Goal: Task Accomplishment & Management: Complete application form

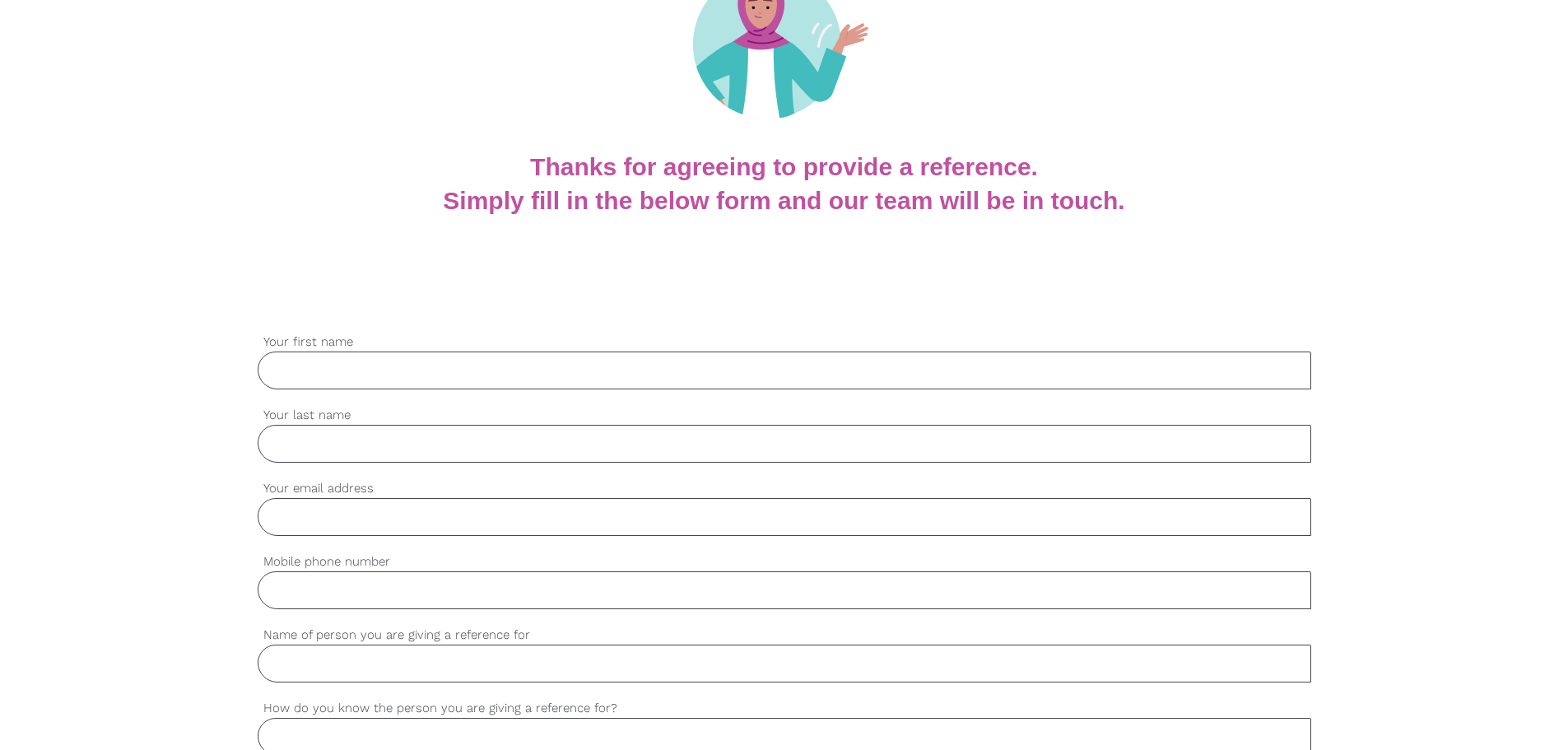
scroll to position [247, 0]
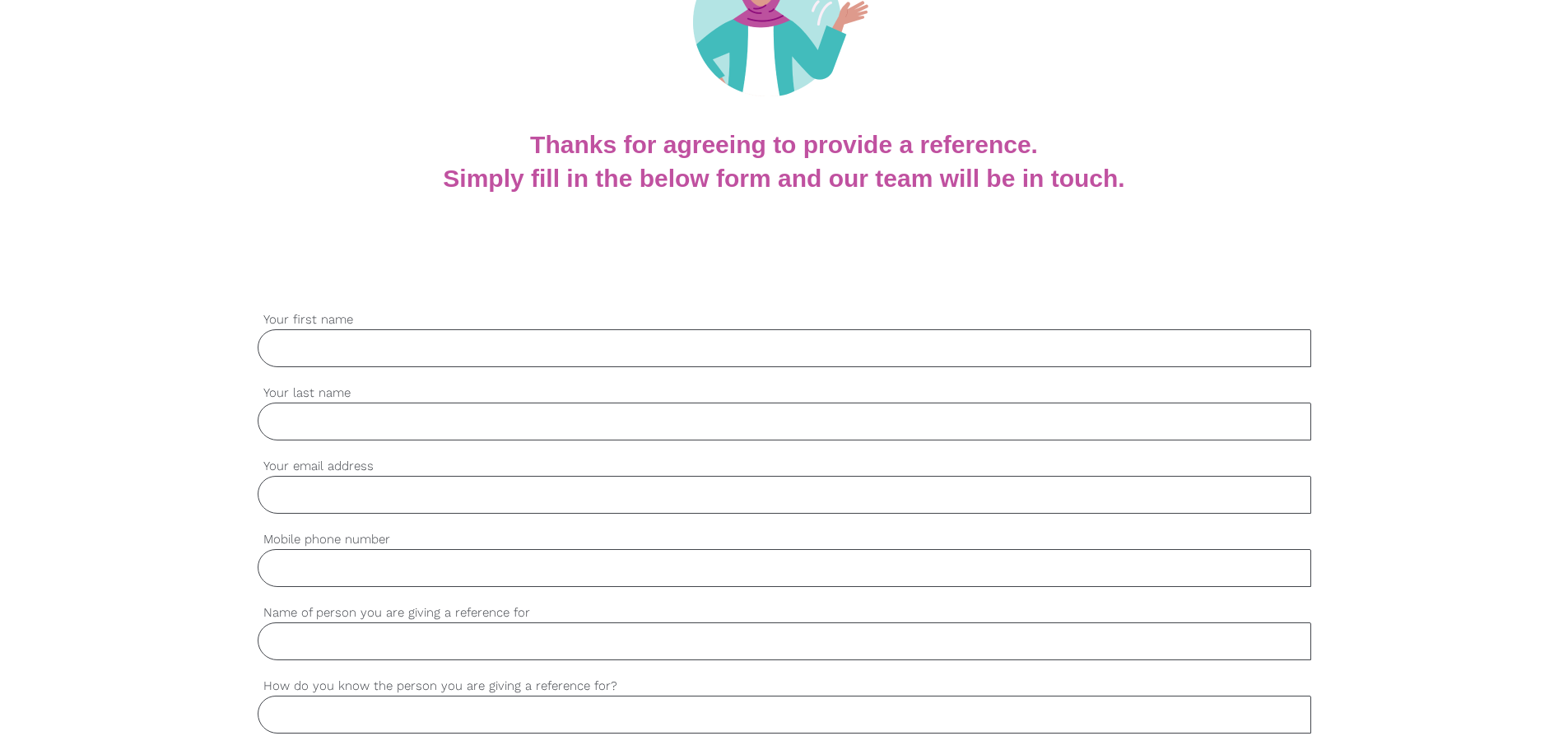
click at [396, 342] on input "Your first name" at bounding box center [784, 348] width 1054 height 38
type input "[PERSON_NAME]"
click at [386, 415] on input "Your last name" at bounding box center [784, 421] width 1054 height 38
type input "Hernandez"
click at [348, 494] on input "Your email address" at bounding box center [784, 495] width 1054 height 38
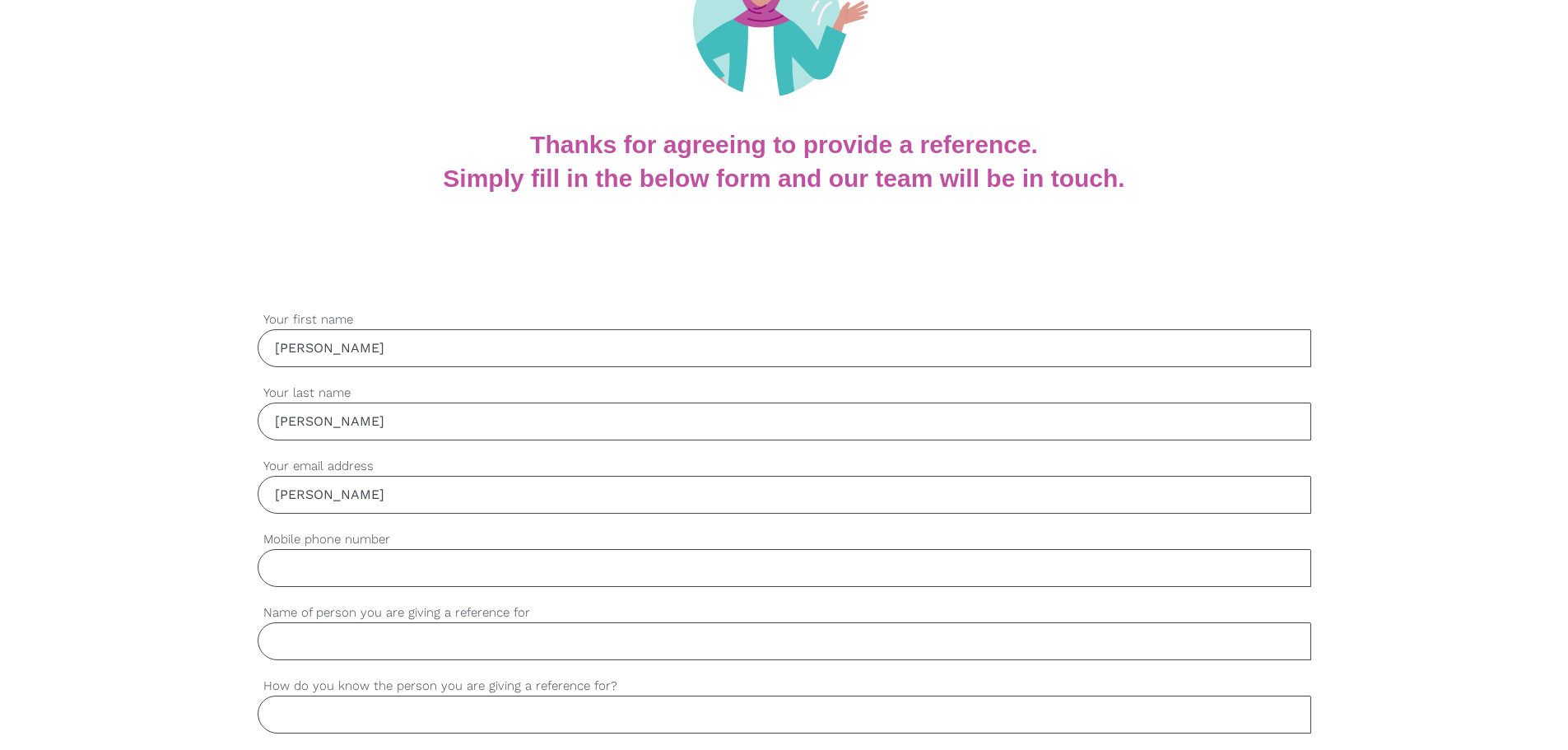
type input "pablo@goldcarehomeservices.com"
click at [352, 564] on input "Mobile phone number" at bounding box center [784, 568] width 1054 height 38
type input "2"
type input "02 8856 9150"
click at [330, 633] on input "Name of person you are giving a reference for" at bounding box center [784, 641] width 1054 height 38
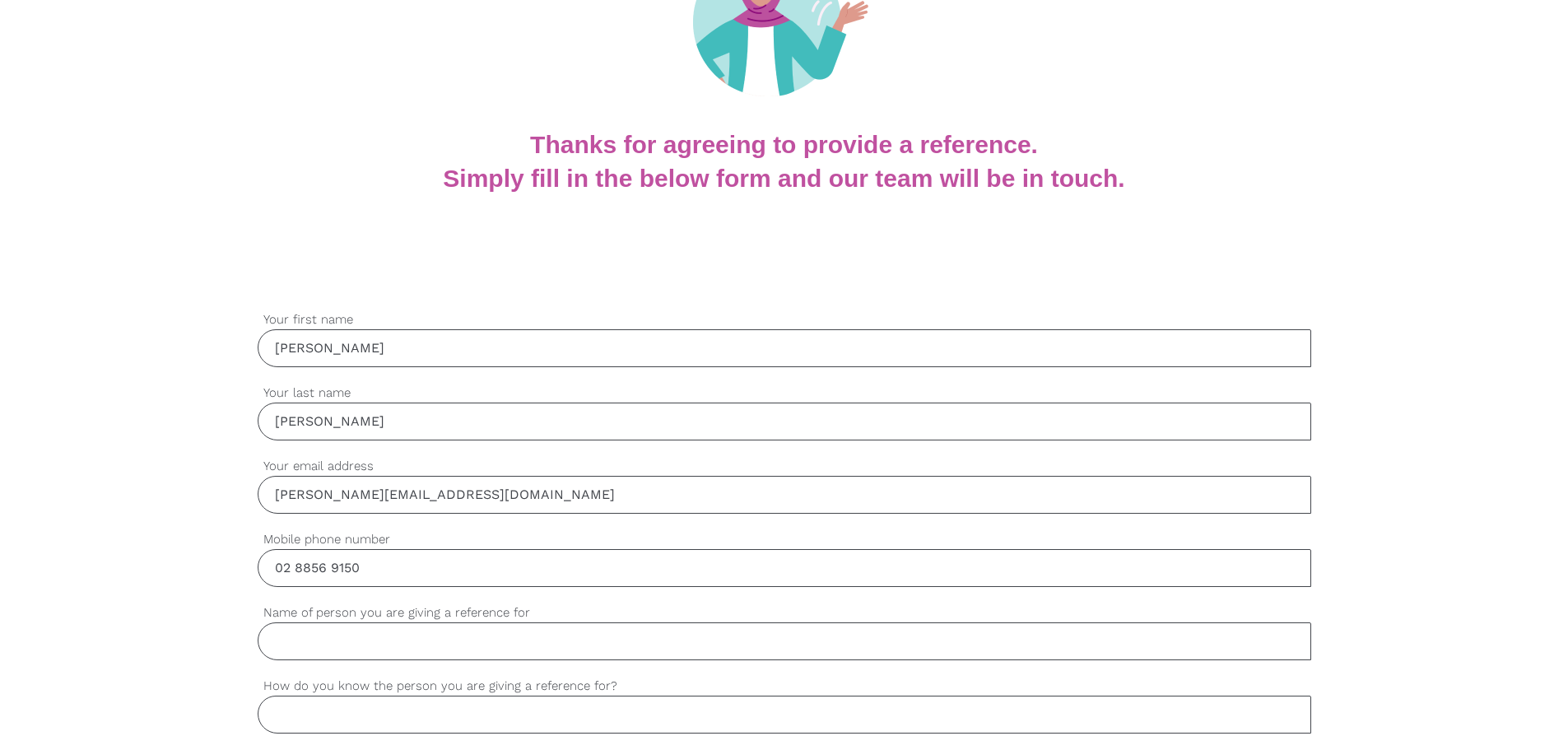
type input "1"
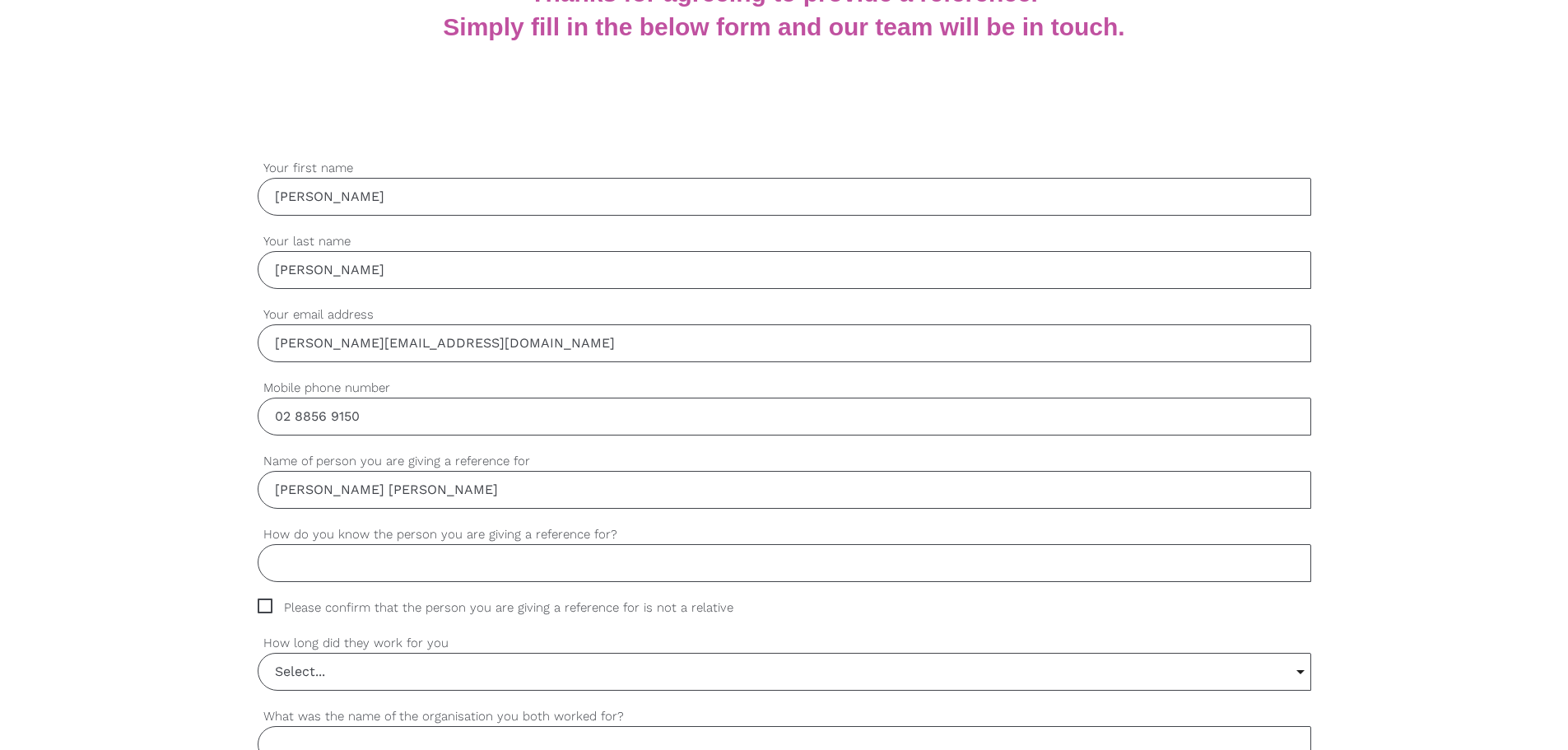
scroll to position [412, 0]
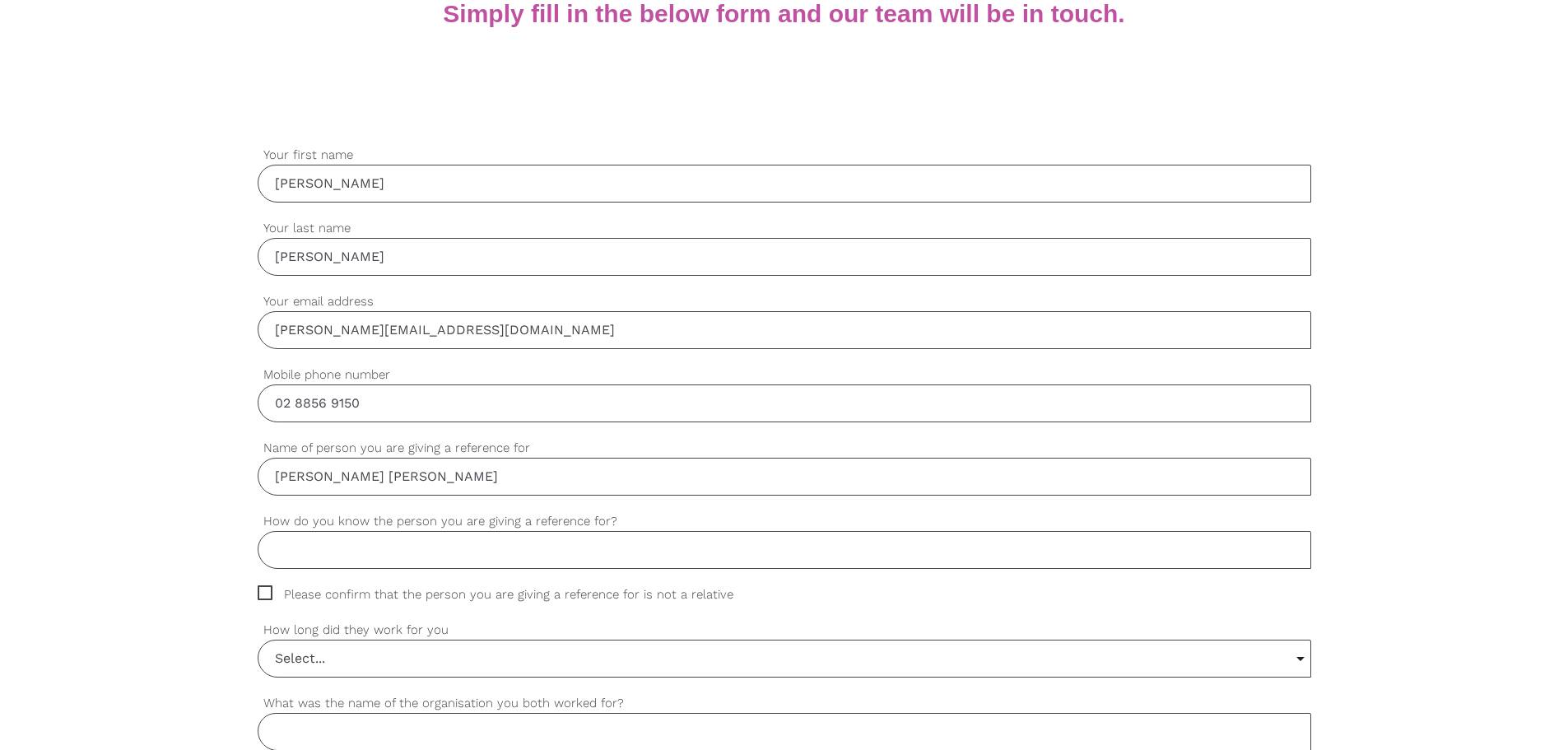
type input "Laura Helena Castaneda"
click at [334, 563] on input "How do you know the person you are giving a reference for?" at bounding box center [784, 550] width 1054 height 38
type input "Manager"
click at [269, 591] on span "Please confirm that the person you are giving a reference for is not a relative" at bounding box center [511, 595] width 507 height 19
click at [269, 591] on input "Please confirm that the person you are giving a reference for is not a relative" at bounding box center [263, 591] width 11 height 11
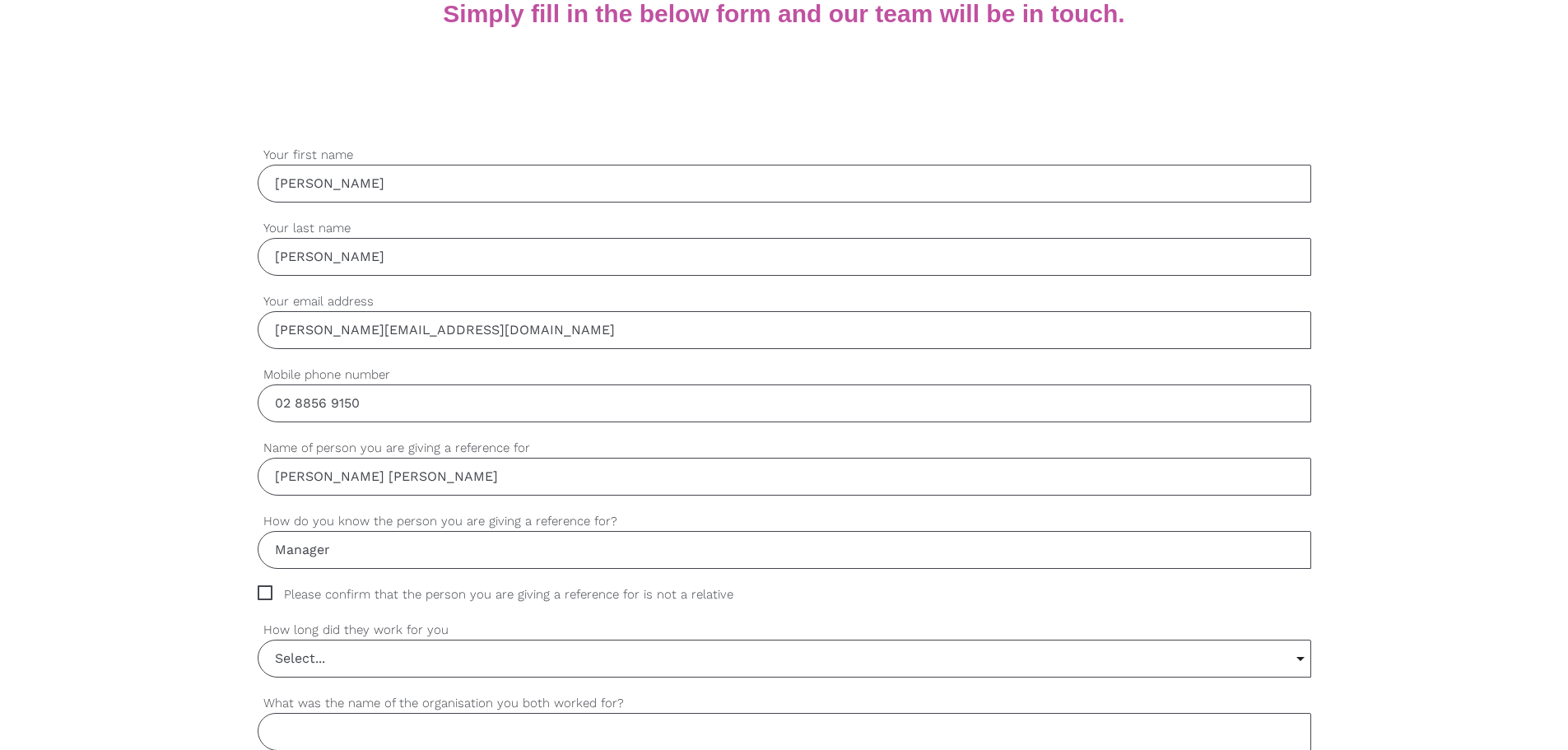
checkbox input "true"
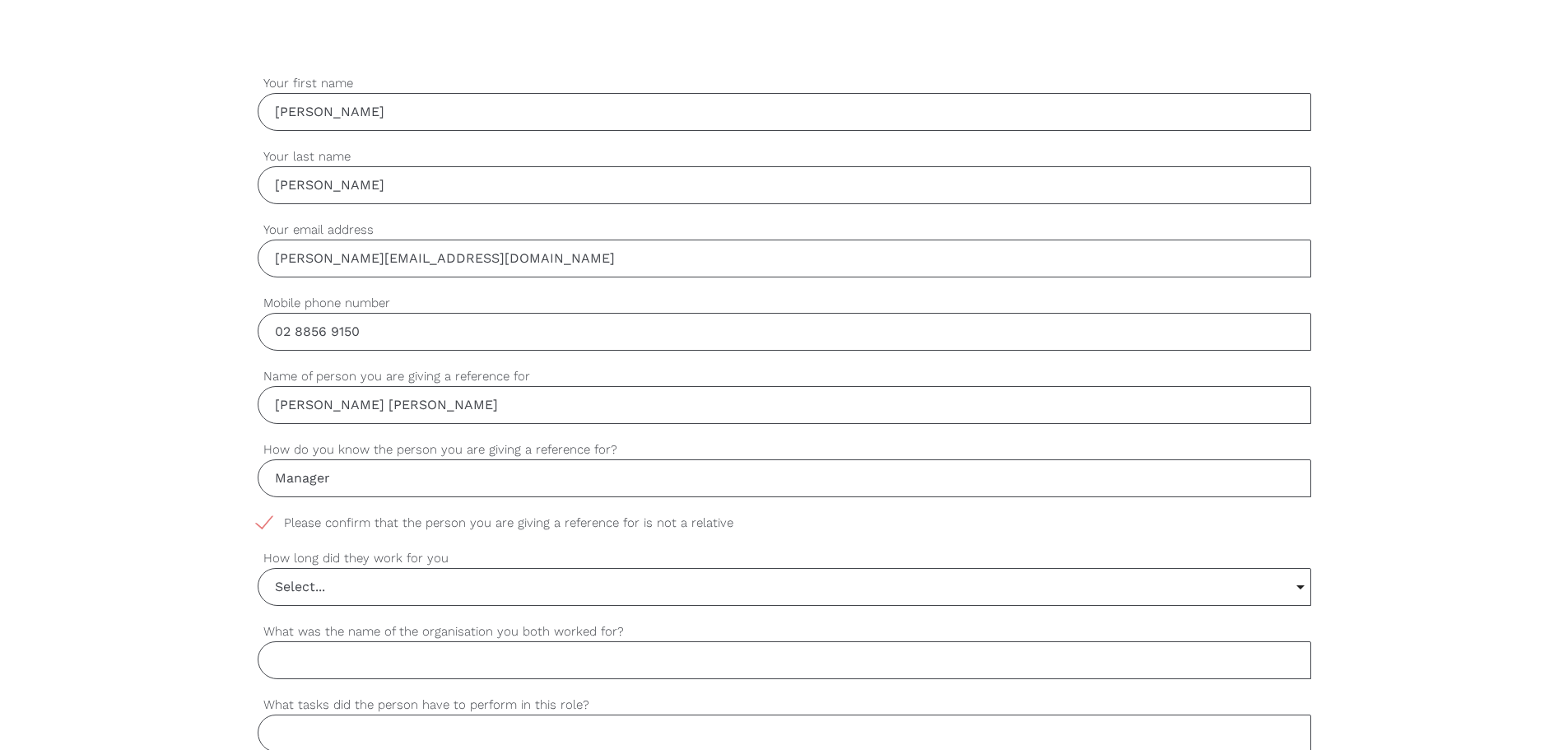
scroll to position [658, 0]
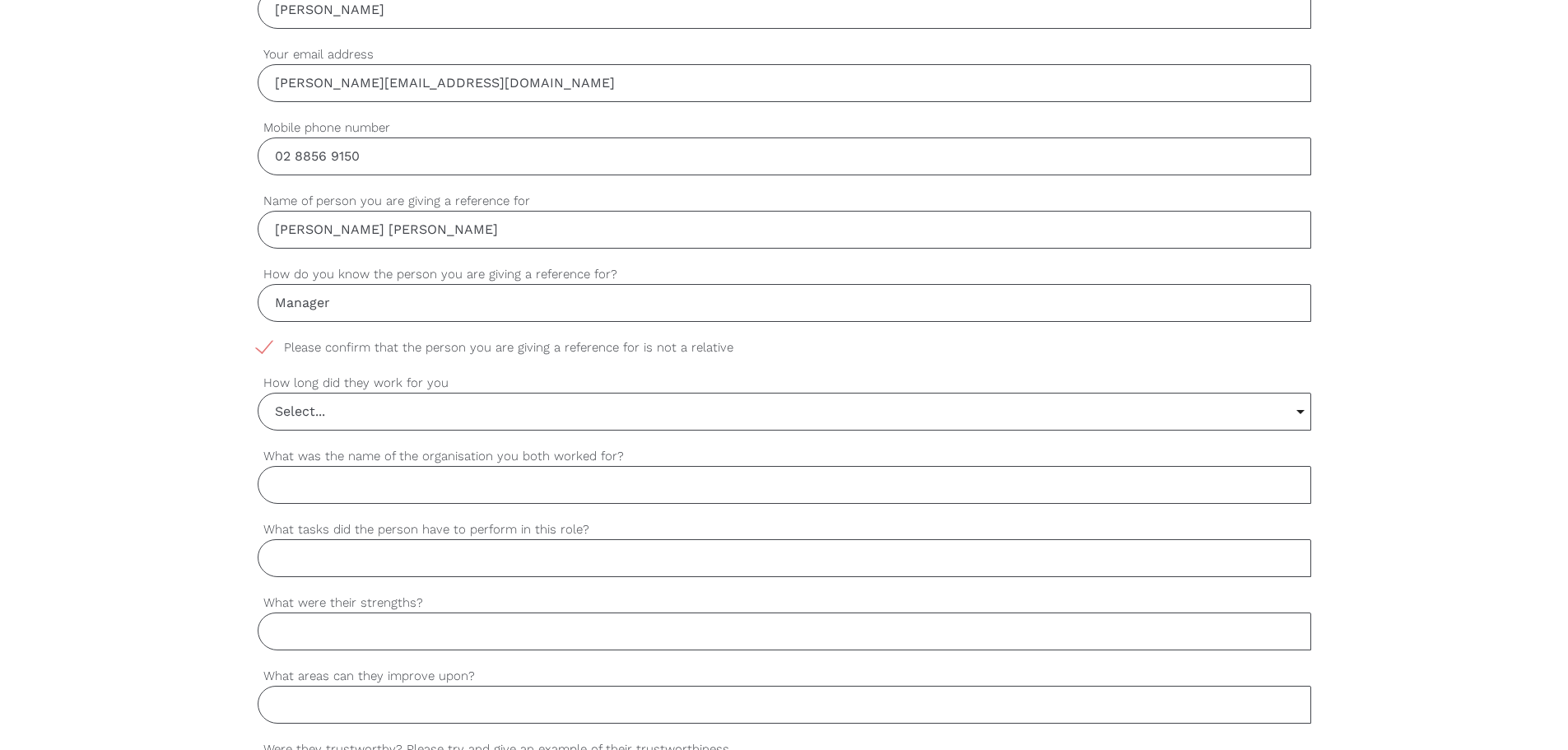
click at [325, 414] on input "Select..." at bounding box center [784, 411] width 1052 height 36
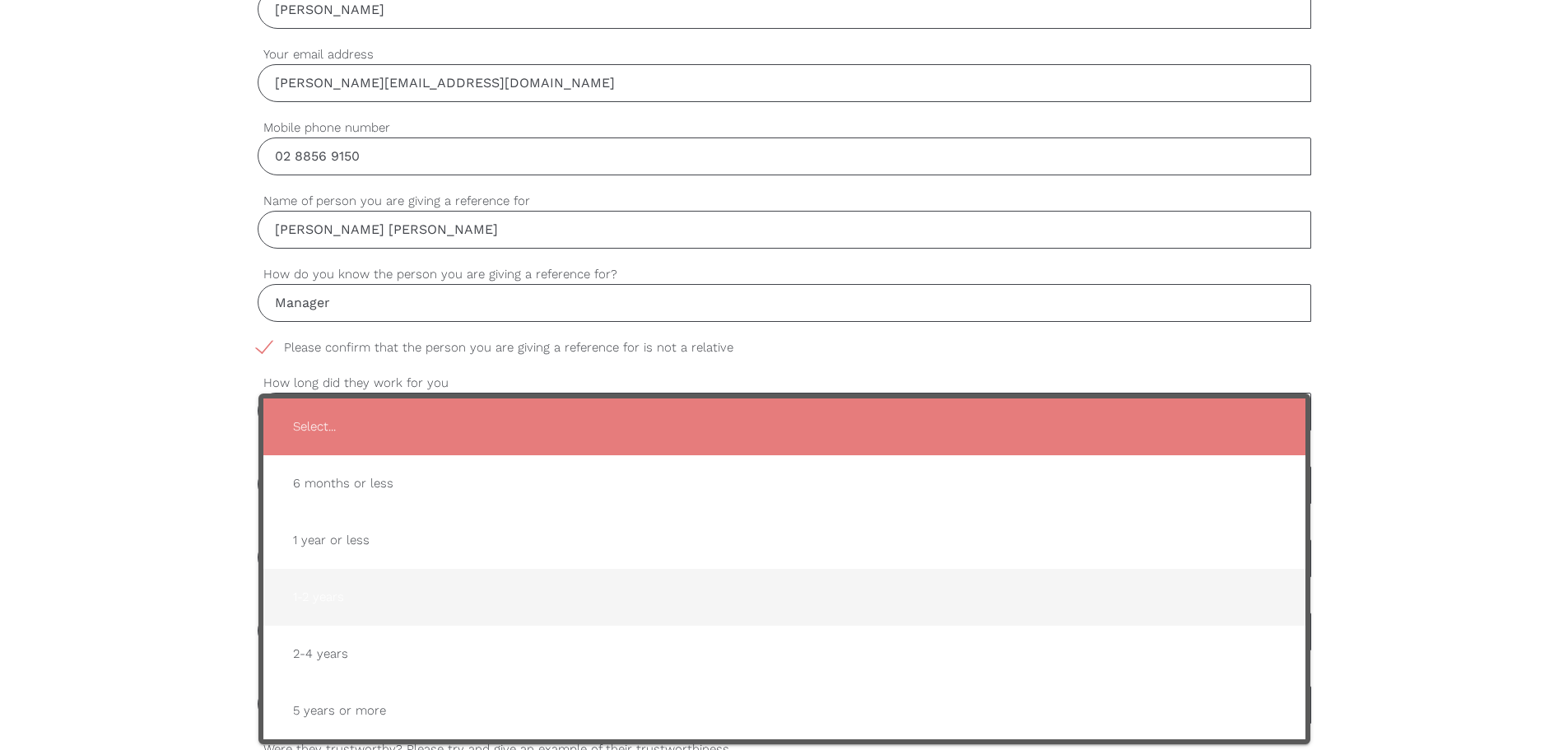
click at [368, 601] on span "1-2 years" at bounding box center [784, 597] width 1009 height 41
type input "1-2 years"
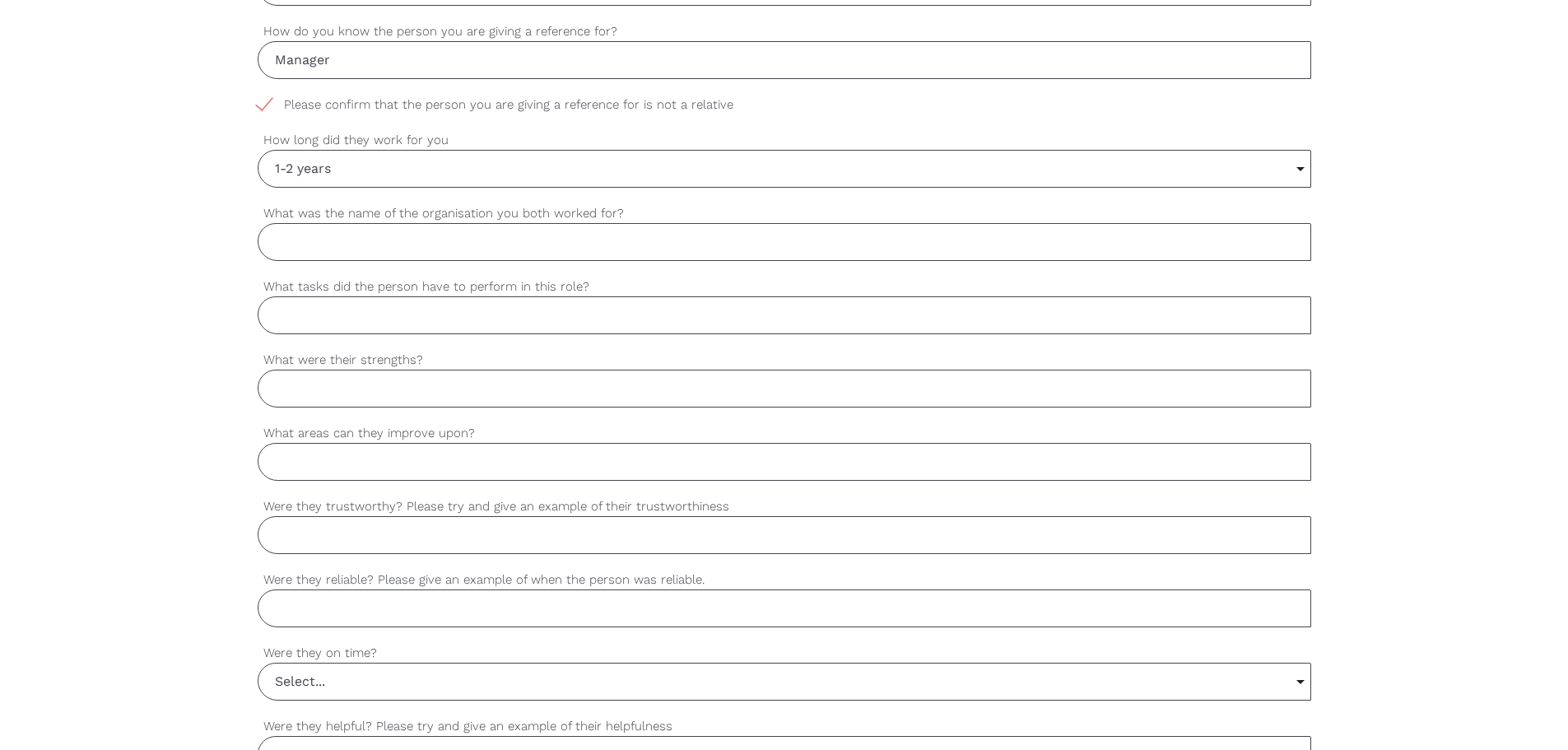
scroll to position [906, 0]
click at [371, 248] on input "What was the name of the organisation you both worked for?" at bounding box center [784, 237] width 1054 height 38
type input "Gold Care Home Services"
click at [380, 308] on input "What tasks did the person have to perform in this role?" at bounding box center [784, 311] width 1054 height 38
type input "Home Care Support Worker Role"
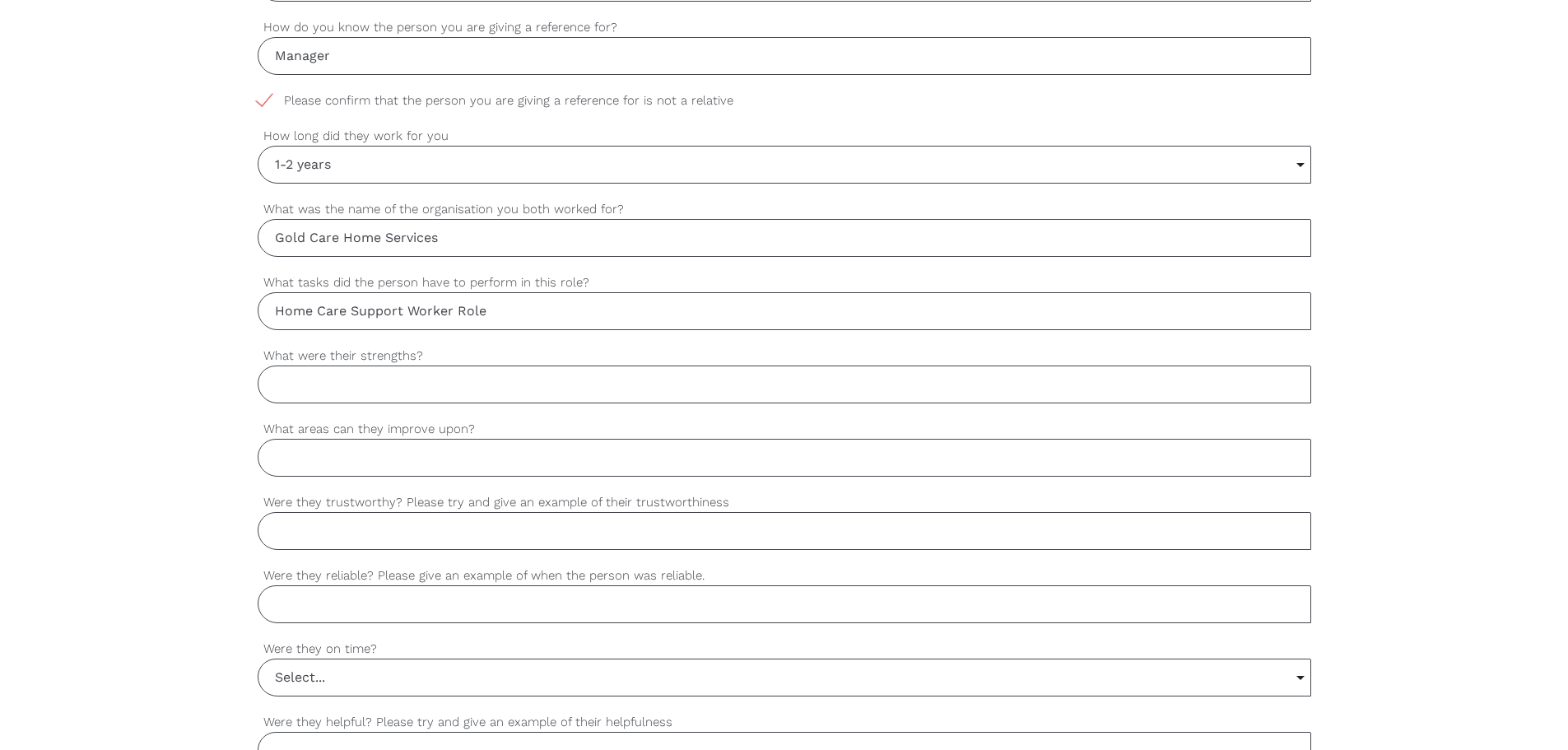
click at [332, 391] on input "What were their strengths?" at bounding box center [784, 384] width 1054 height 38
type input "Caring Nature"
click at [332, 449] on input "What areas can they improve upon?" at bounding box center [784, 458] width 1054 height 38
type input "C"
type input "Company Compliance"
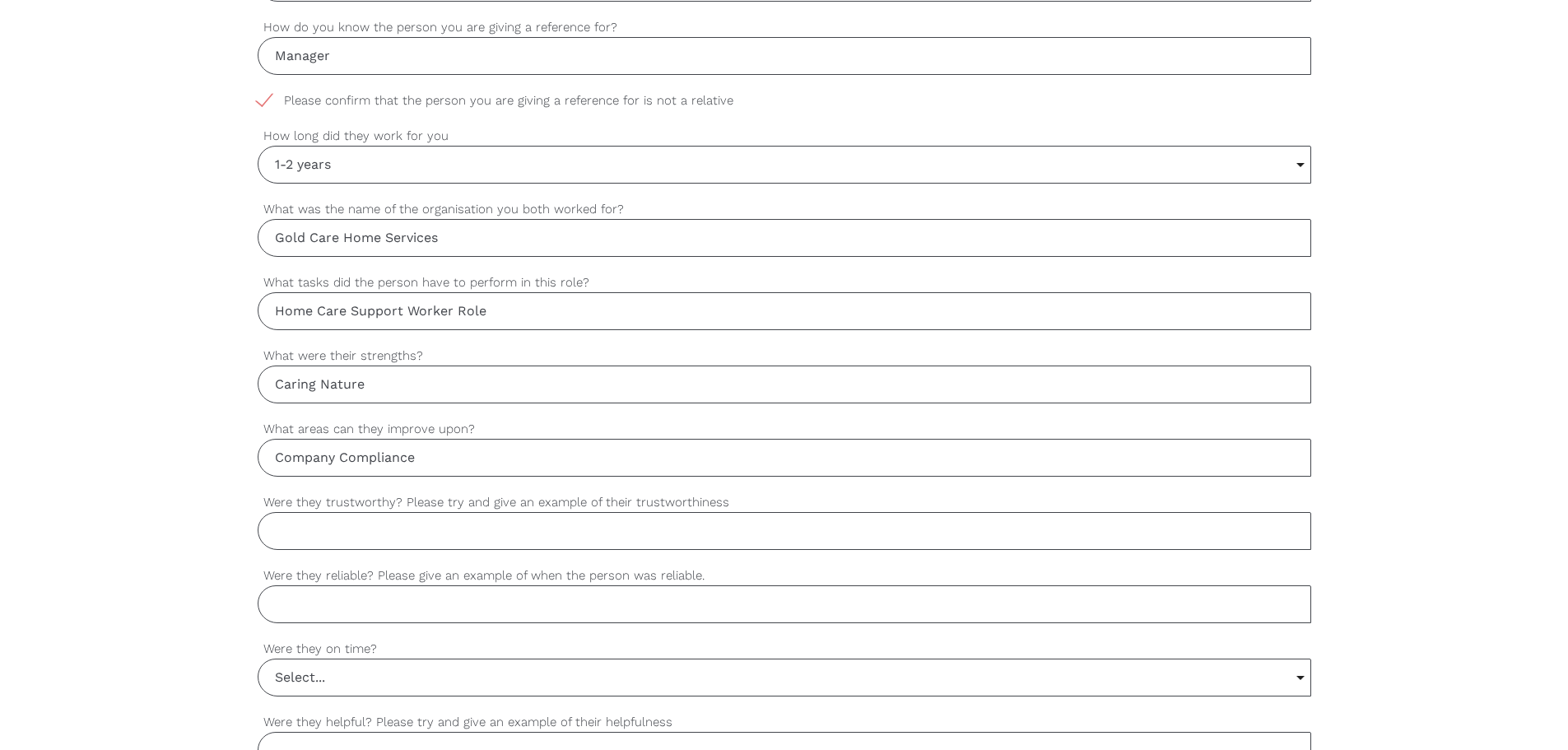
click at [362, 519] on input "Were they trustworthy? Please try and give an example of their trustworthiness" at bounding box center [784, 531] width 1054 height 38
type input "Yes - Was able to be trusted to work alone in a elderly environment."
click at [361, 607] on input "Were they reliable? Please give an example of when the person was reliable." at bounding box center [784, 604] width 1054 height 38
type input "Yes"
click at [350, 688] on input "Select..." at bounding box center [784, 677] width 1052 height 36
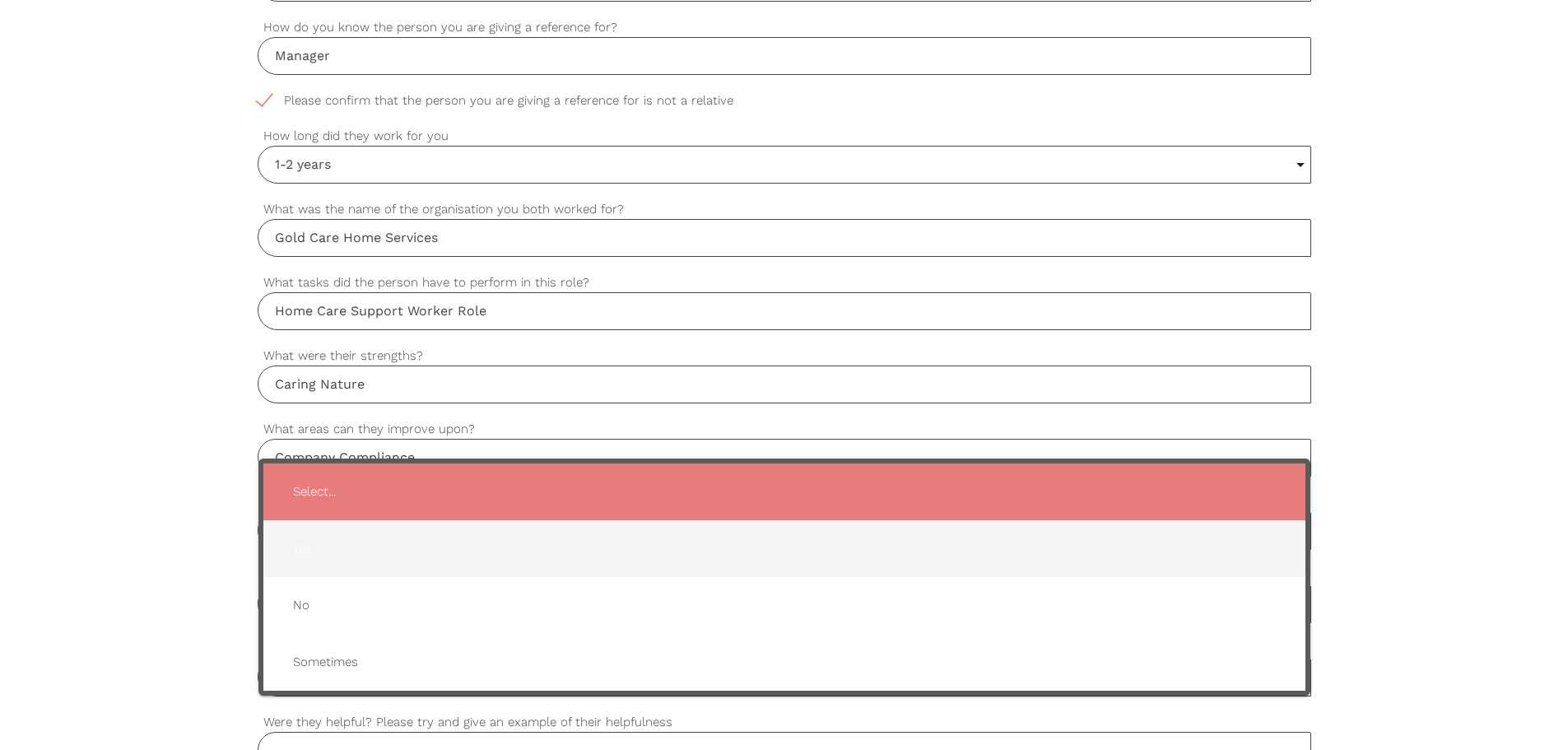
click at [313, 520] on li "Yes" at bounding box center [784, 548] width 1042 height 57
type input "Yes"
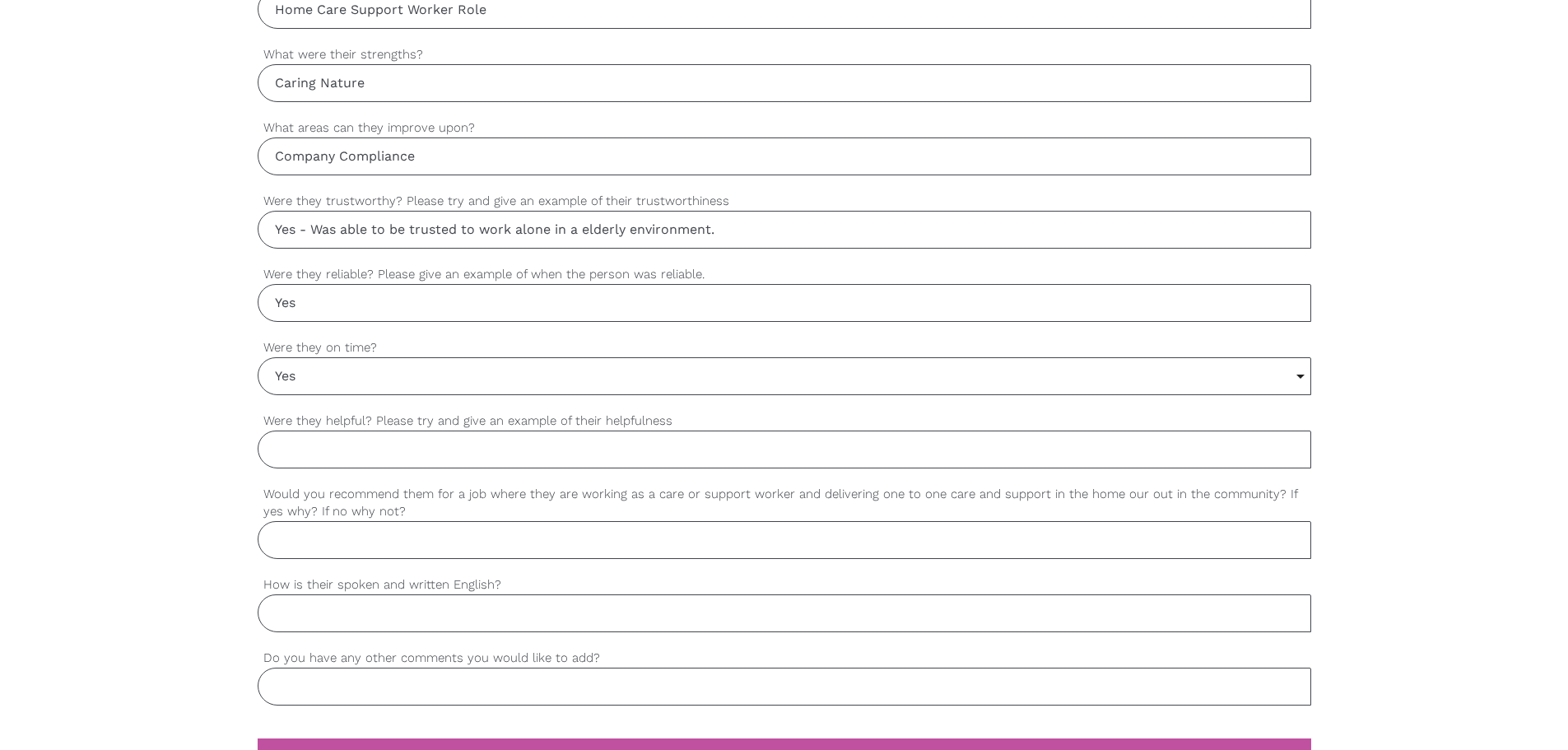
scroll to position [1235, 0]
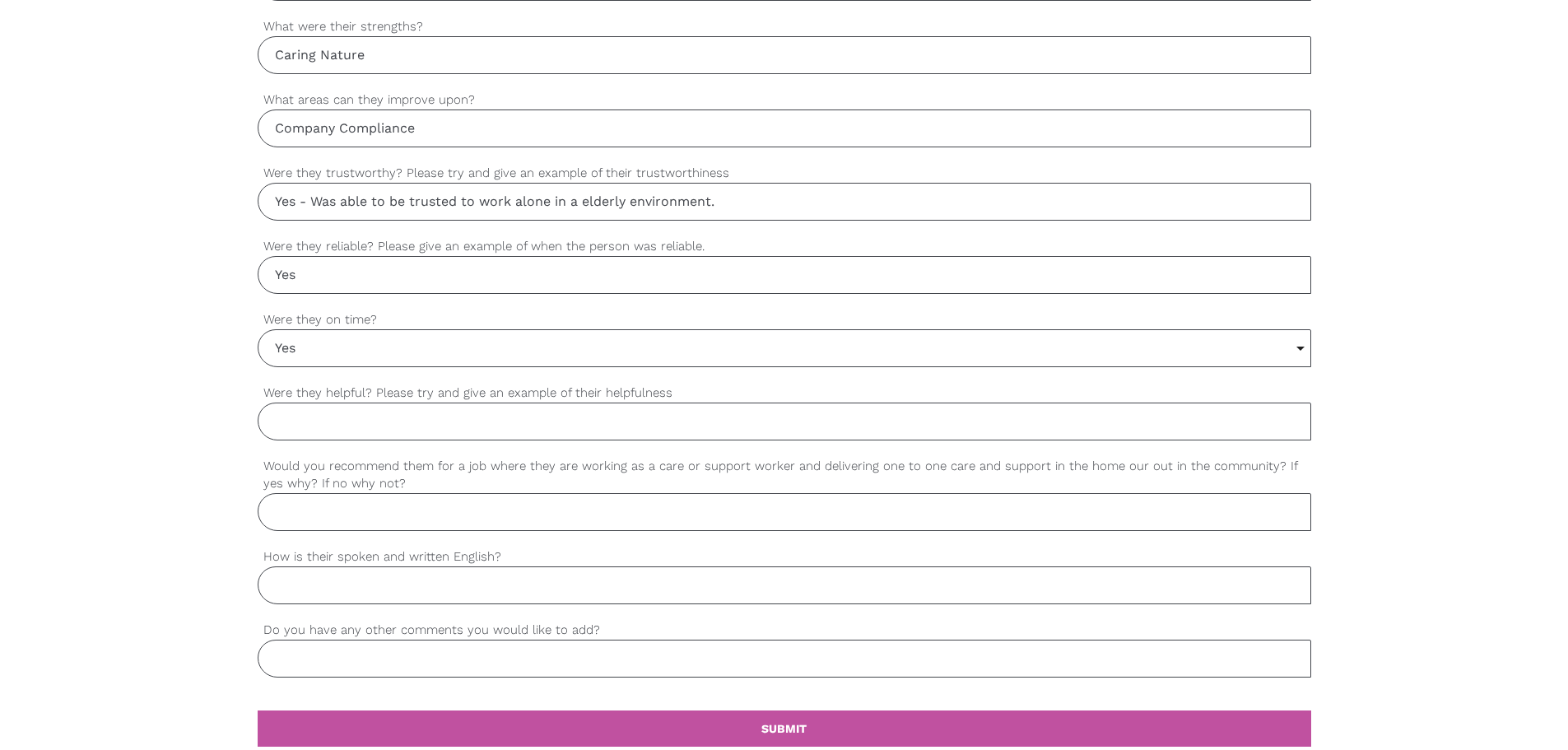
click at [313, 423] on input "Were they helpful? Please try and give an example of their helpfulness" at bounding box center [784, 421] width 1054 height 38
type input "Yes"
click at [337, 513] on input "Would you recommend them for a job where they are working as a care or support …" at bounding box center [784, 512] width 1054 height 38
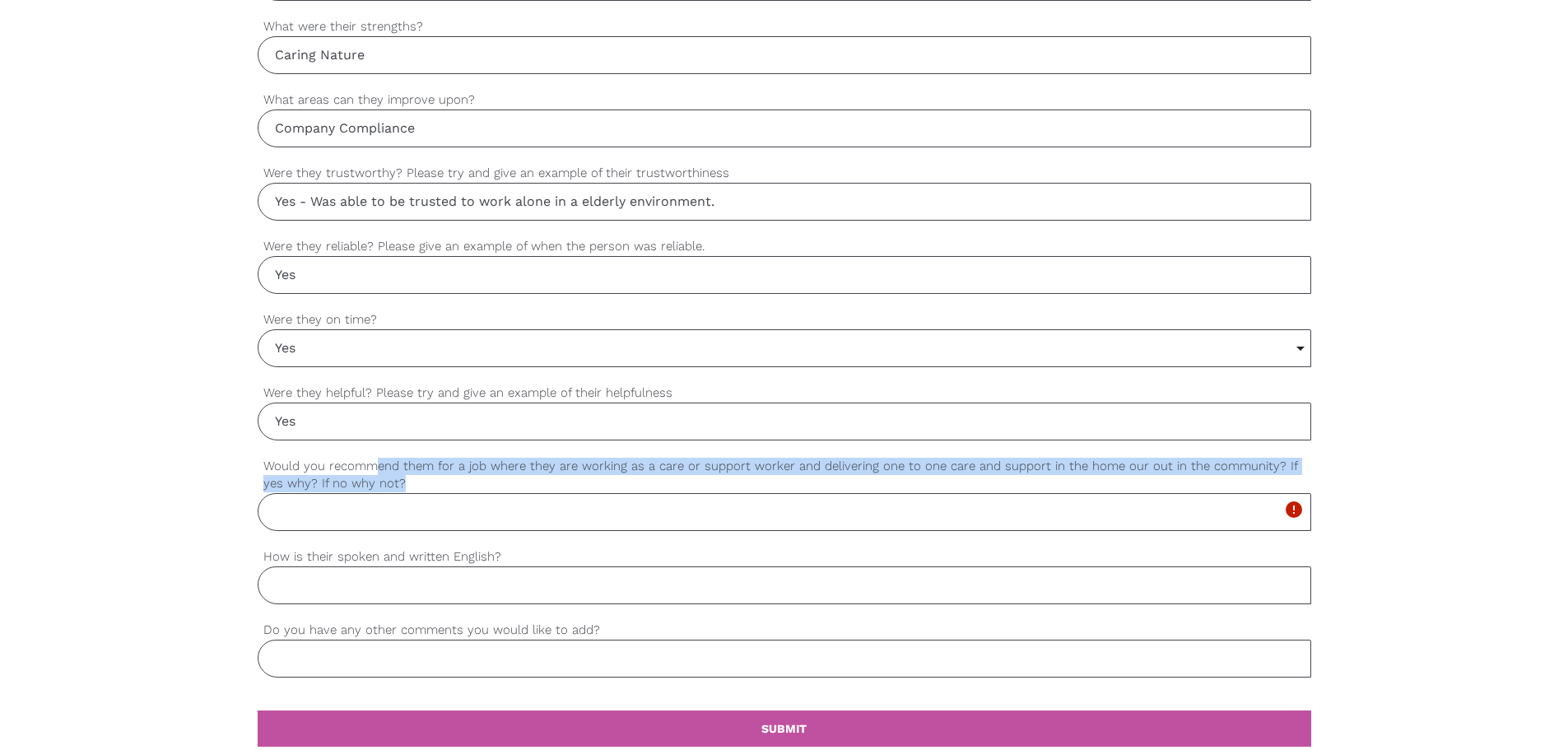
drag, startPoint x: 374, startPoint y: 465, endPoint x: 468, endPoint y: 479, distance: 95.0
click at [468, 479] on label "Would you recommend them for a job where they are working as a care or support …" at bounding box center [784, 475] width 1054 height 36
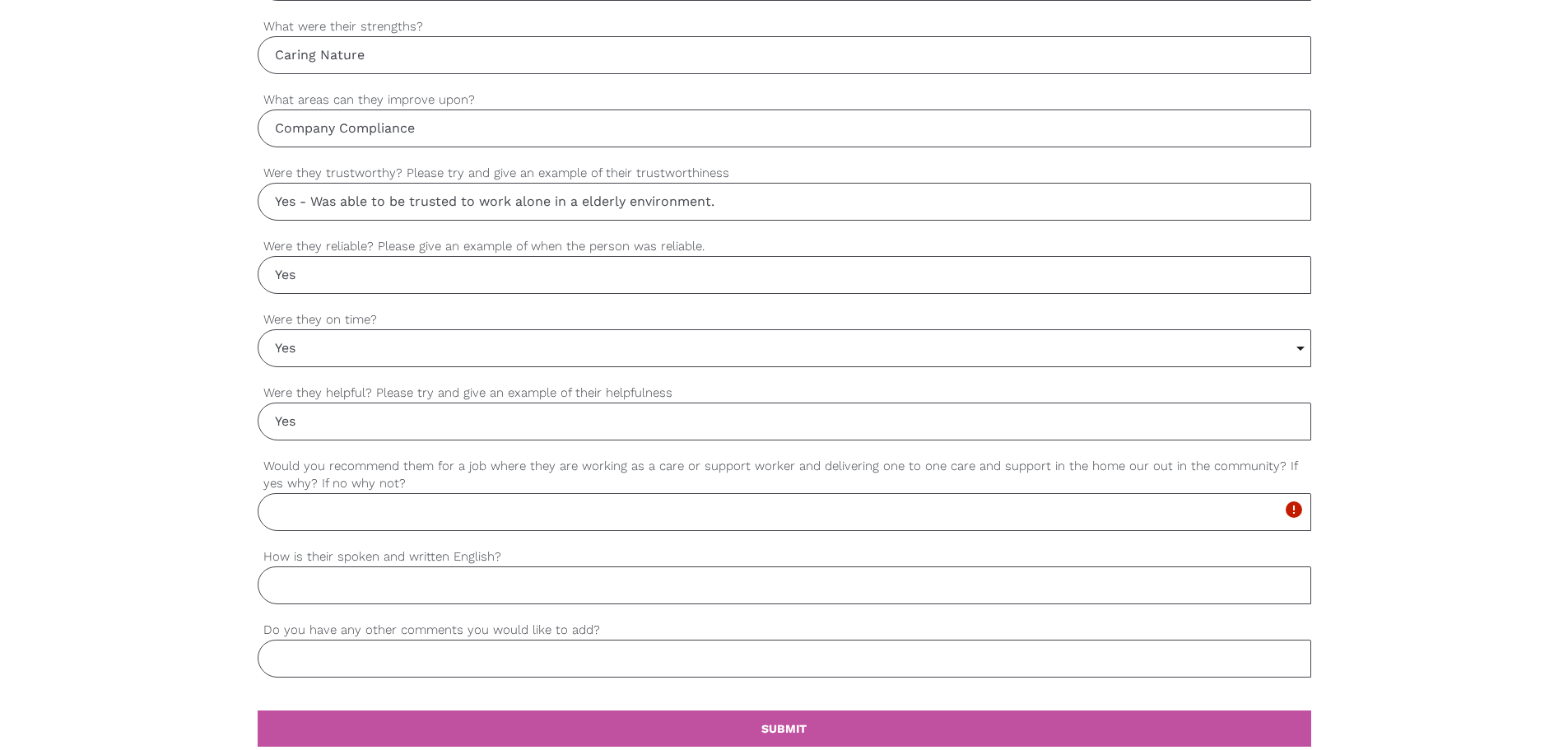
click at [453, 539] on div "settings Would you recommend them for a job where they are working as a care or…" at bounding box center [784, 502] width 1054 height 91
click at [441, 503] on input "Would you recommend them for a job where they are working as a care or support …" at bounding box center [784, 512] width 1054 height 38
type input "Yes"
click at [421, 566] on input "How is their spoken and written English?" at bounding box center [784, 585] width 1054 height 38
type input "Good"
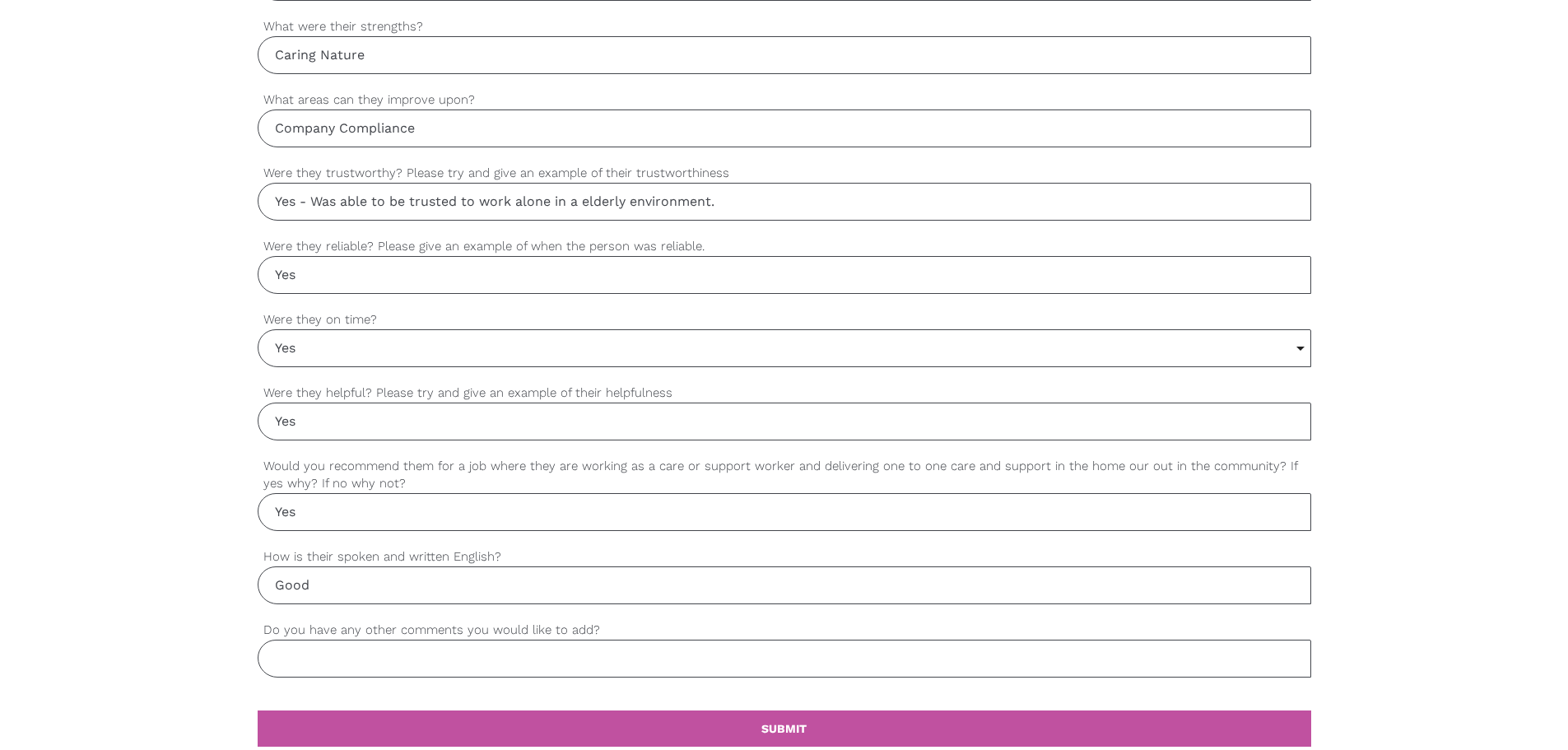
click at [395, 647] on input "Do you have any other comments you would like to add?" at bounding box center [784, 658] width 1054 height 38
type input "Nil"
click at [418, 725] on link "settings SUBMIT" at bounding box center [784, 728] width 1054 height 36
